Goal: Complete application form

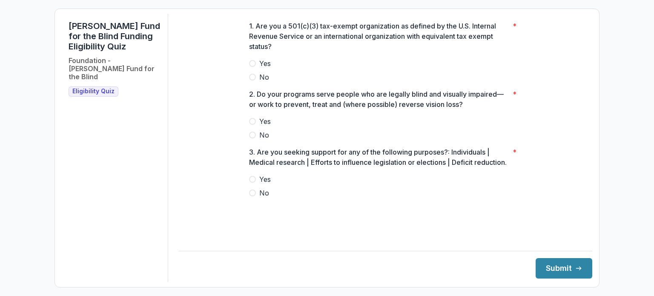
click at [260, 68] on span "Yes" at bounding box center [264, 63] width 11 height 10
click at [255, 116] on div at bounding box center [385, 114] width 272 height 3
click at [254, 125] on span at bounding box center [252, 121] width 7 height 7
click at [252, 196] on span at bounding box center [252, 192] width 7 height 7
click at [536, 272] on button "Submit" at bounding box center [564, 268] width 57 height 20
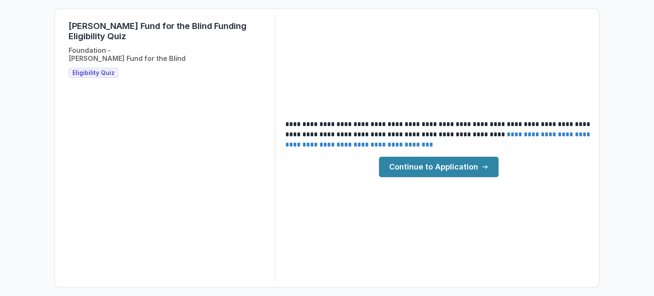
click at [432, 169] on link "Continue to Application" at bounding box center [439, 167] width 120 height 20
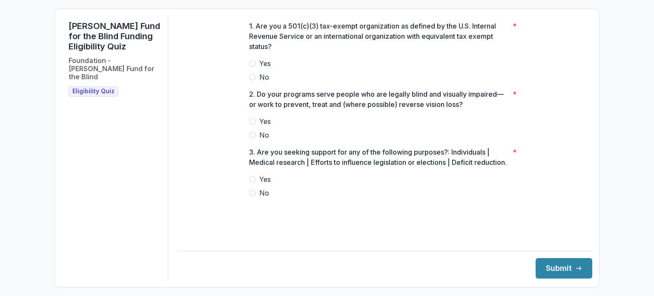
click at [252, 66] on label "Yes" at bounding box center [385, 63] width 272 height 10
click at [252, 124] on span at bounding box center [252, 121] width 7 height 7
click at [253, 196] on span at bounding box center [252, 192] width 7 height 7
click at [560, 257] on footer "Submit" at bounding box center [385, 265] width 414 height 28
click at [550, 268] on button "Submit" at bounding box center [564, 268] width 57 height 20
